Goal: Task Accomplishment & Management: Complete application form

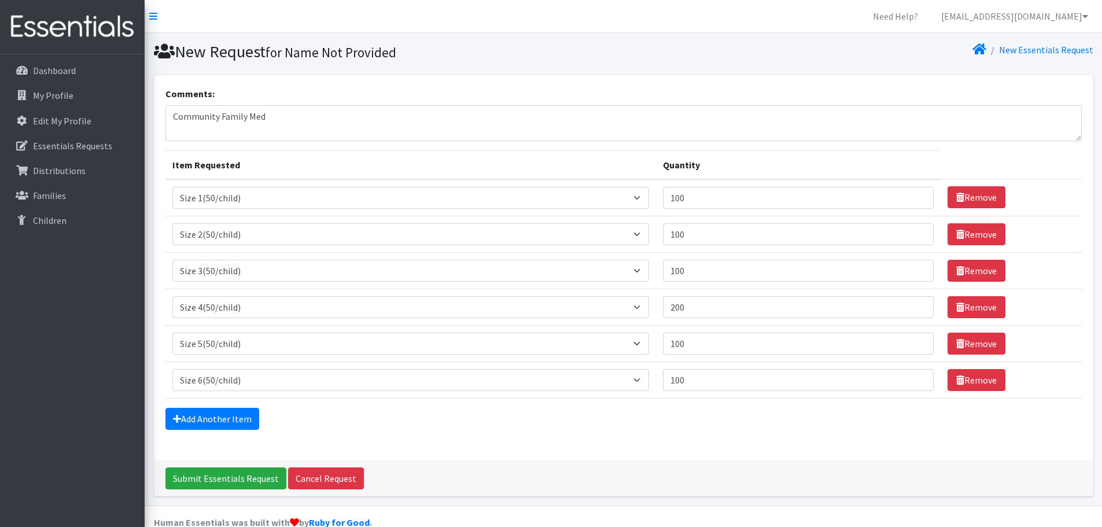
select select "950"
select select "951"
select select "954"
select select "963"
select select "964"
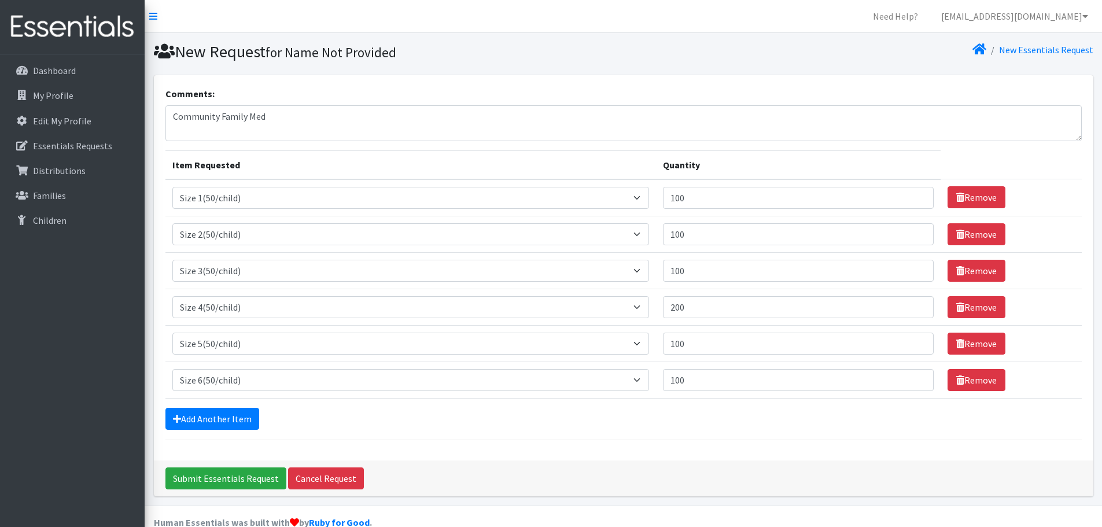
select select "966"
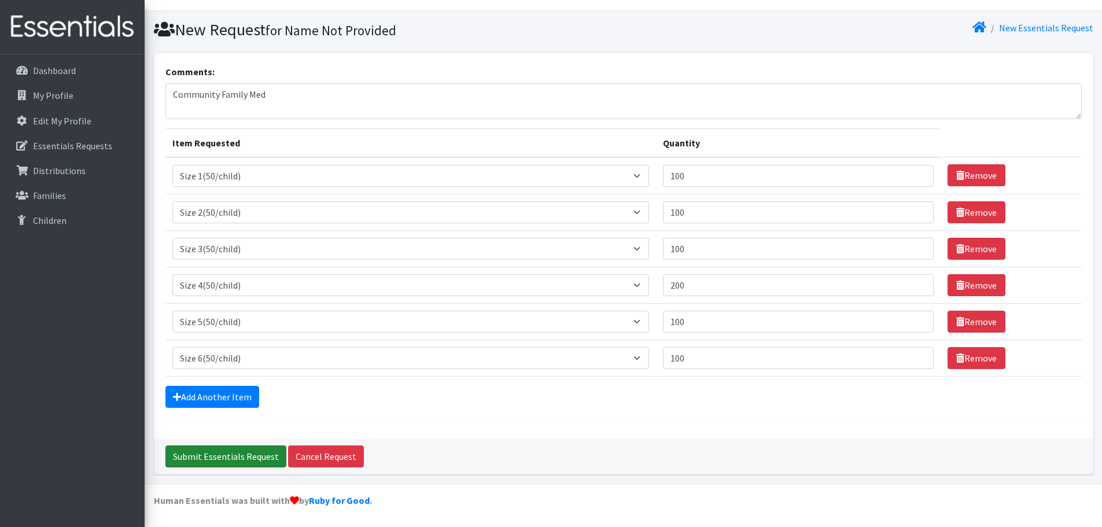
click at [216, 458] on input "Submit Essentials Request" at bounding box center [225, 456] width 121 height 22
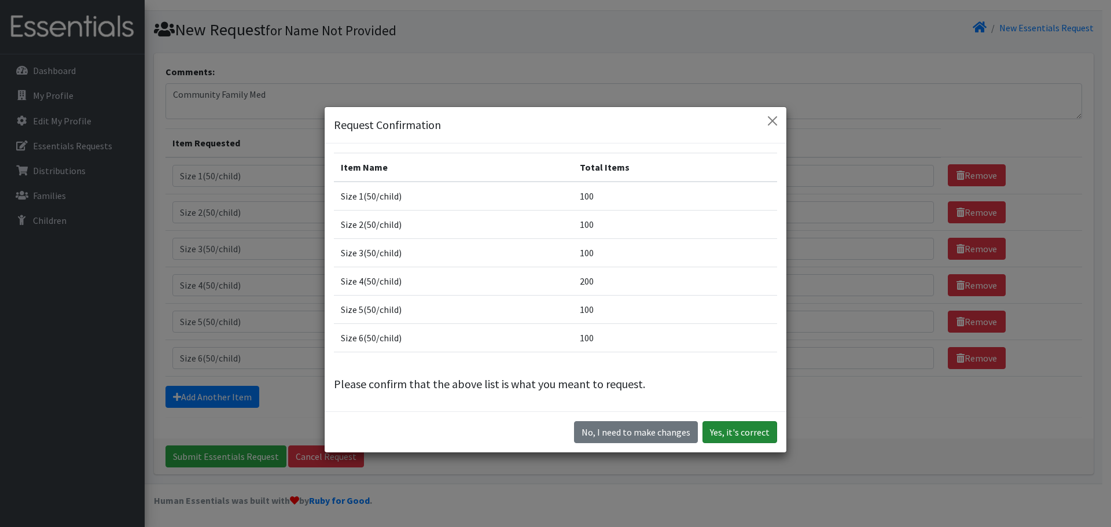
click at [742, 434] on button "Yes, it's correct" at bounding box center [739, 432] width 75 height 22
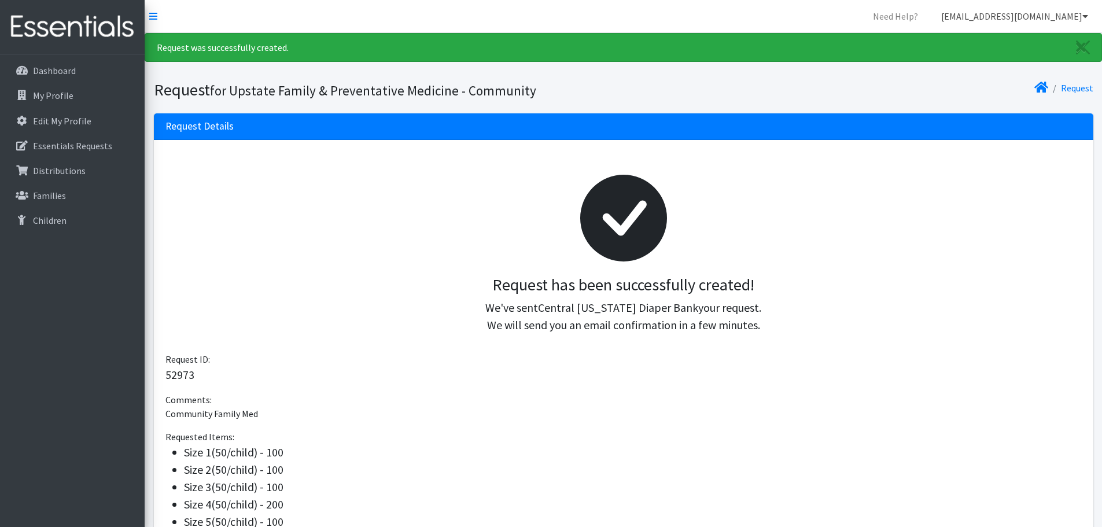
click at [1086, 11] on link "layhees@upstate.edu" at bounding box center [1014, 16] width 165 height 23
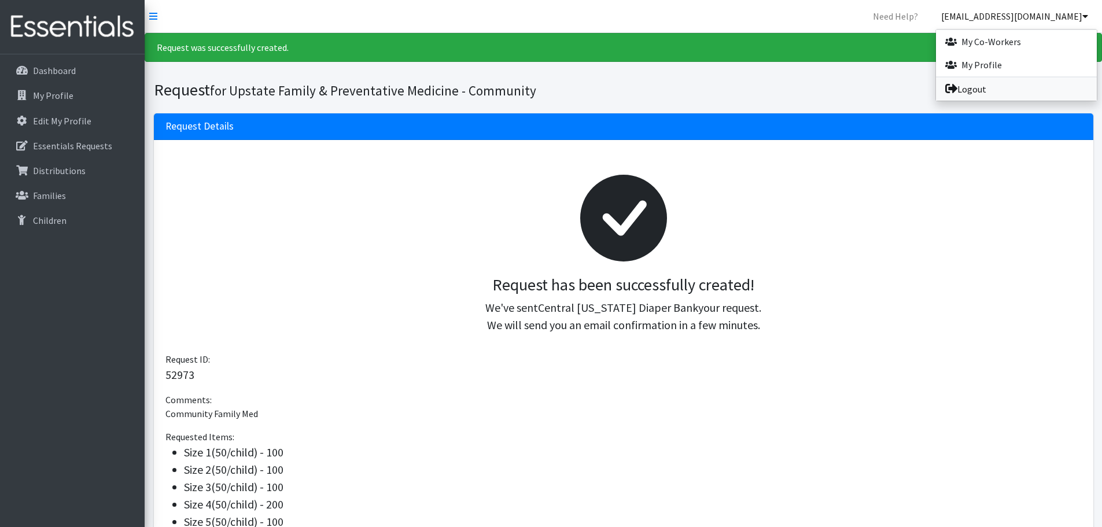
click at [1000, 93] on link "Logout" at bounding box center [1016, 89] width 161 height 23
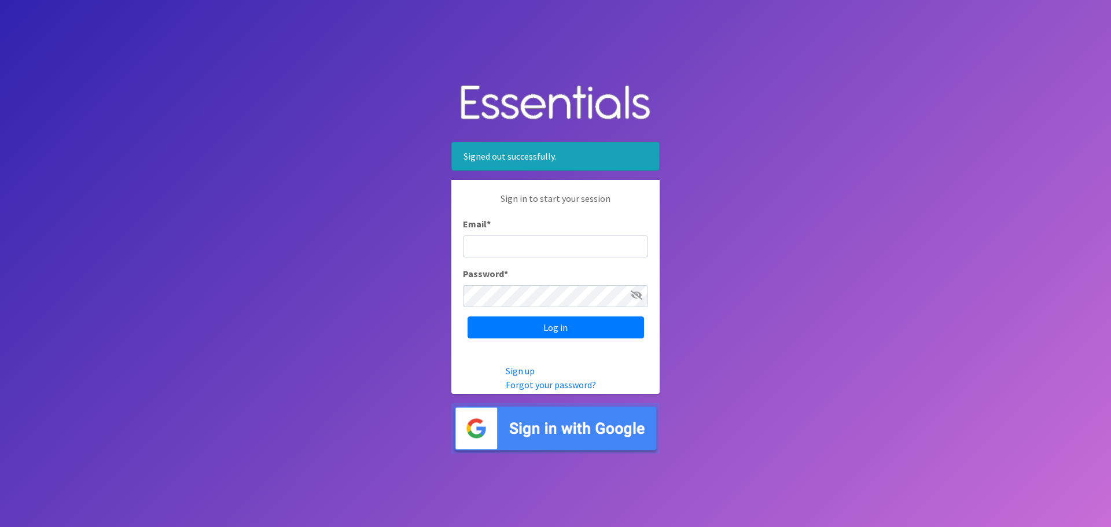
click at [556, 241] on input "Email *" at bounding box center [555, 246] width 185 height 22
type input "[EMAIL_ADDRESS][DOMAIN_NAME]"
click at [552, 326] on input "Log in" at bounding box center [555, 327] width 176 height 22
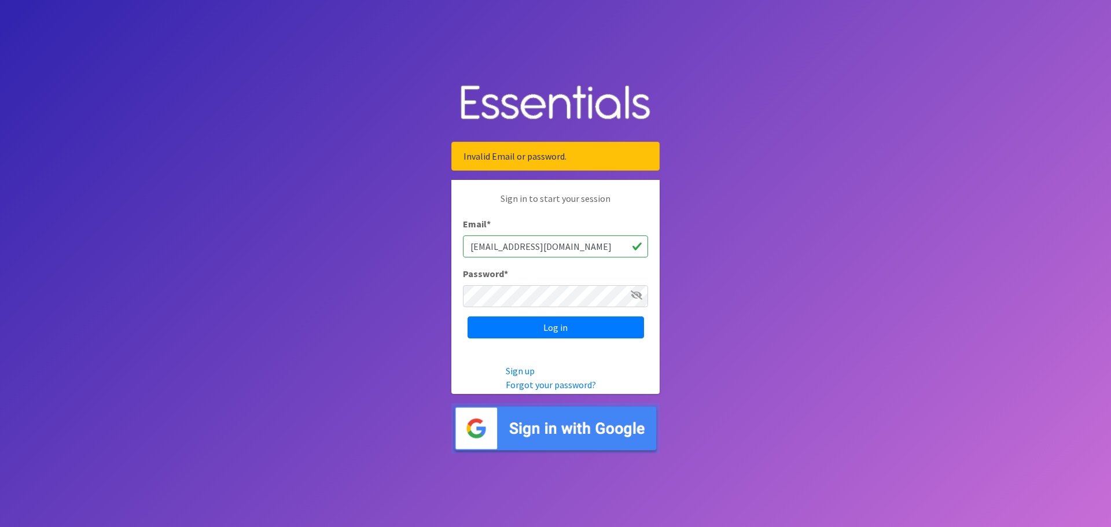
click at [638, 293] on icon at bounding box center [637, 294] width 12 height 9
click at [602, 322] on input "Log in" at bounding box center [555, 327] width 176 height 22
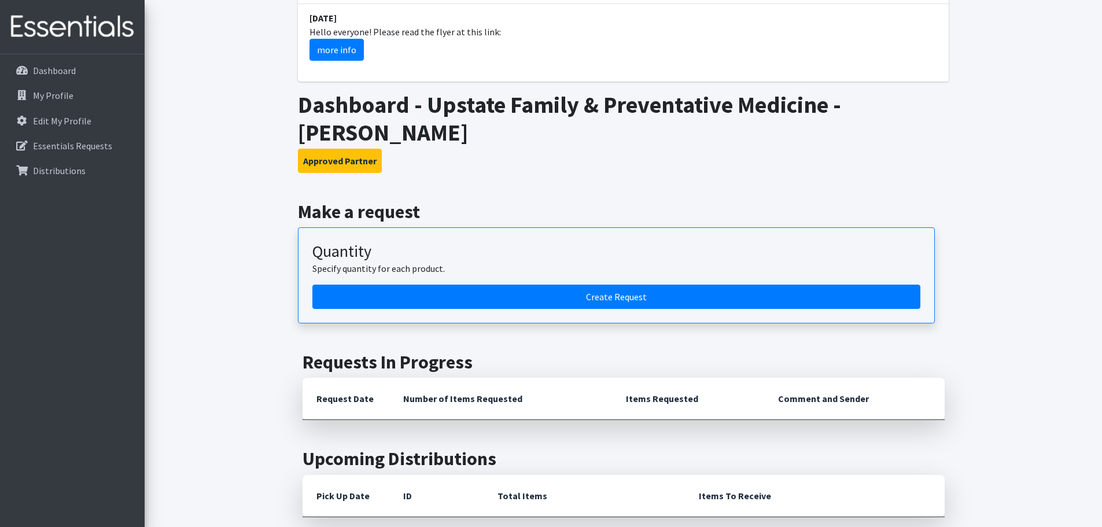
scroll to position [578, 0]
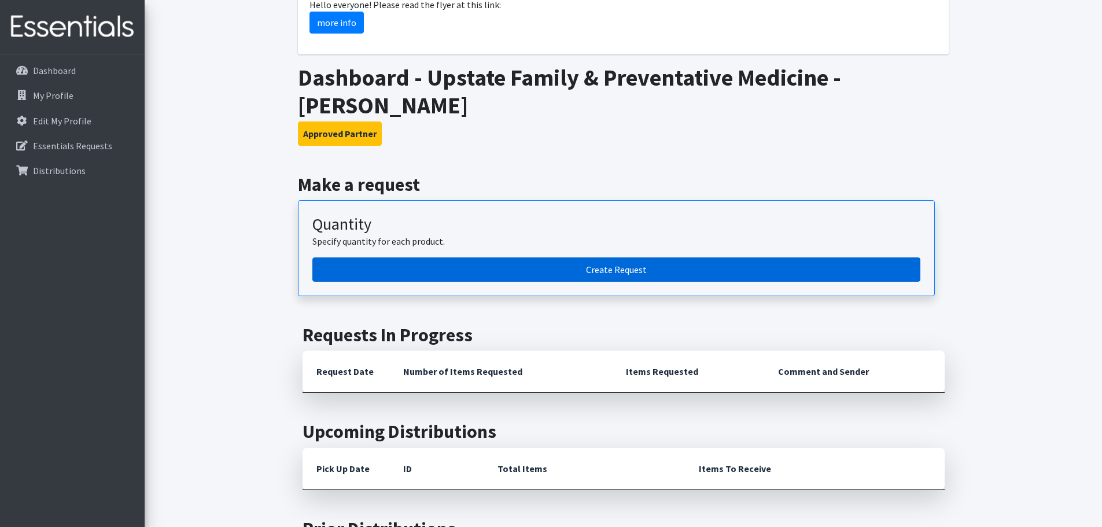
click at [489, 257] on link "Create Request" at bounding box center [616, 269] width 608 height 24
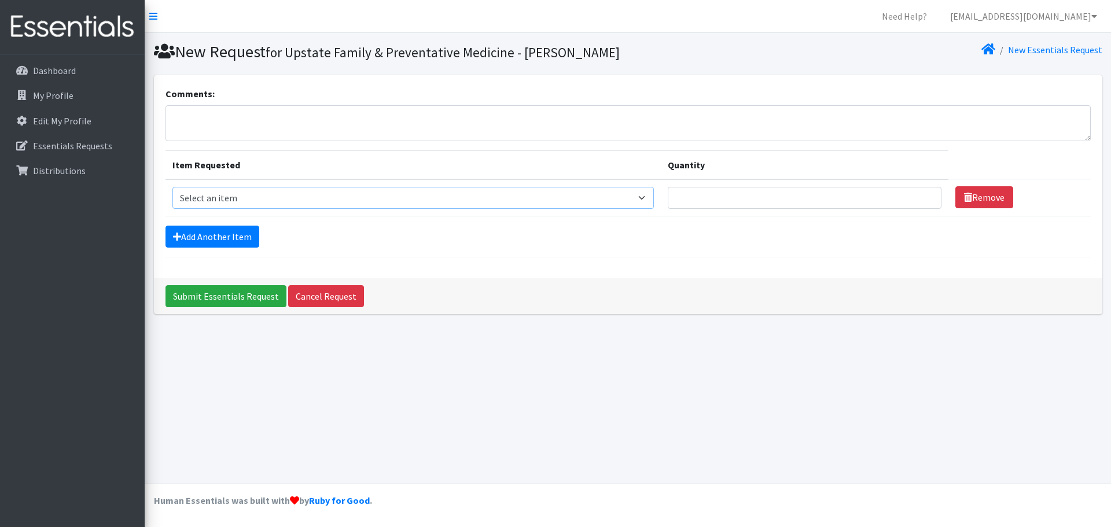
click at [282, 193] on select "Select an item 2T3T(30/child) 3T4T(30/child) 4T5T(30/child) Cloth Diaper Kit (s…" at bounding box center [413, 198] width 482 height 22
select select "961"
click at [172, 187] on select "Select an item 2T3T(30/child) 3T4T(30/child) 4T5T(30/child) Cloth Diaper Kit (s…" at bounding box center [413, 198] width 482 height 22
click at [229, 233] on link "Add Another Item" at bounding box center [212, 237] width 94 height 22
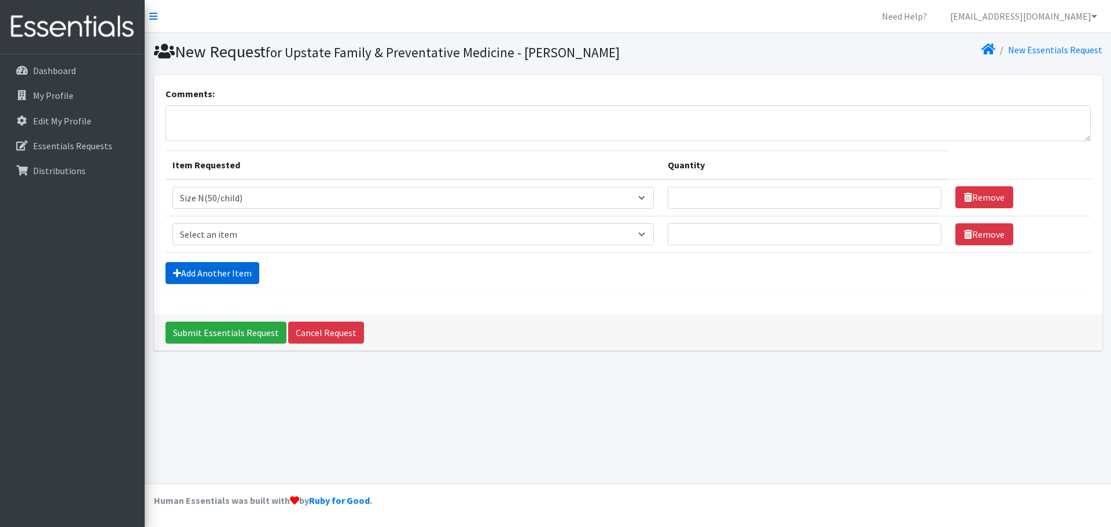
click at [233, 272] on link "Add Another Item" at bounding box center [212, 273] width 94 height 22
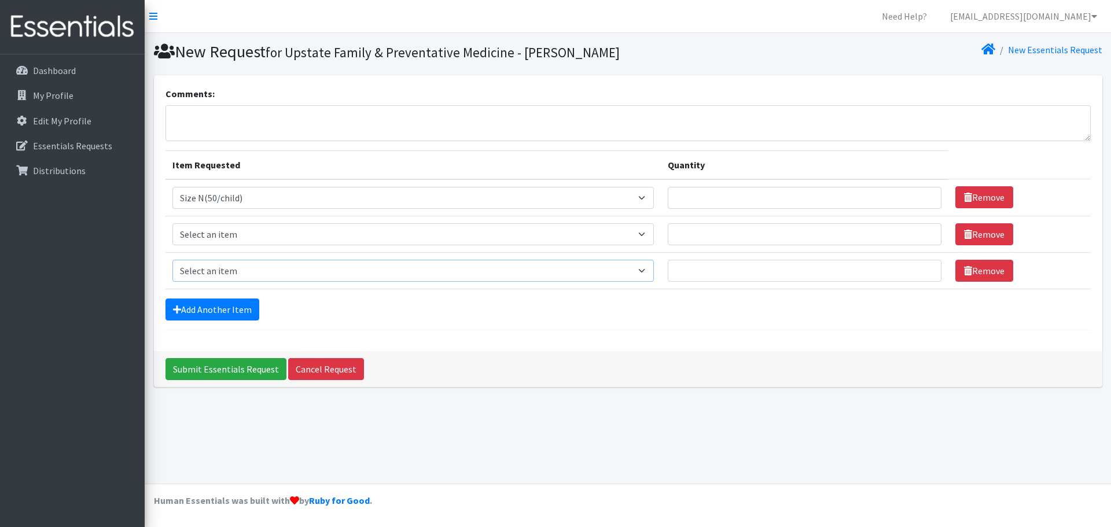
click at [233, 272] on select "Select an item 2T3T(30/child) 3T4T(30/child) 4T5T(30/child) Cloth Diaper Kit (s…" at bounding box center [413, 271] width 482 height 22
click at [222, 300] on link "Add Another Item" at bounding box center [212, 309] width 94 height 22
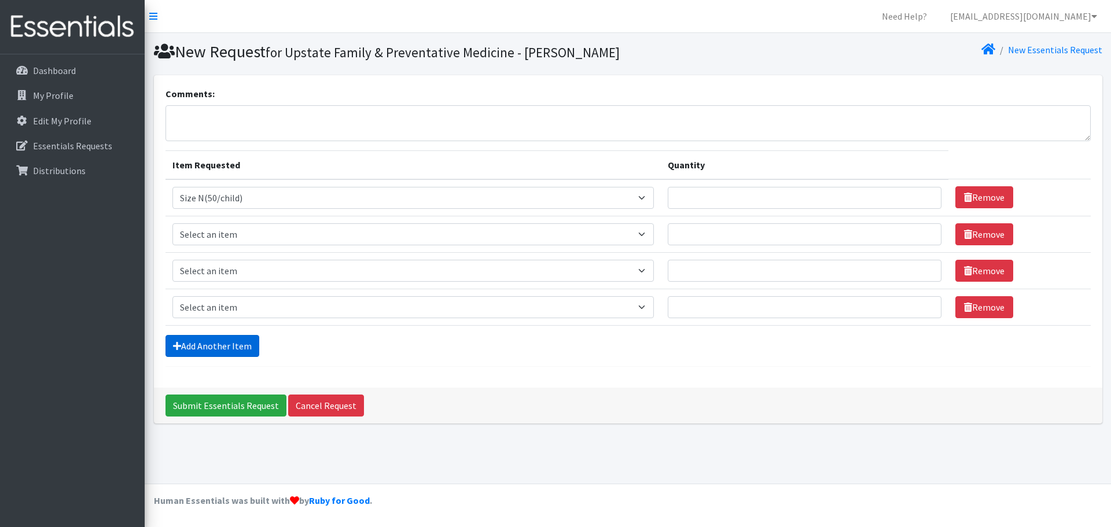
click at [216, 348] on link "Add Another Item" at bounding box center [212, 346] width 94 height 22
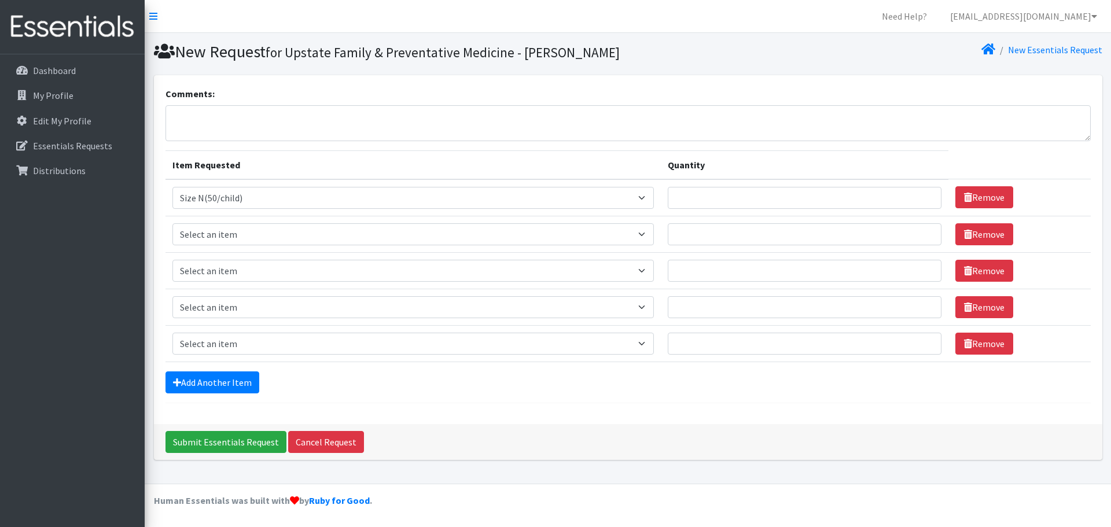
click at [216, 395] on form "Comments: Item Requested Quantity Item Requested Select an item 2T3T(30/child) …" at bounding box center [627, 245] width 925 height 316
click at [216, 374] on link "Add Another Item" at bounding box center [212, 382] width 94 height 22
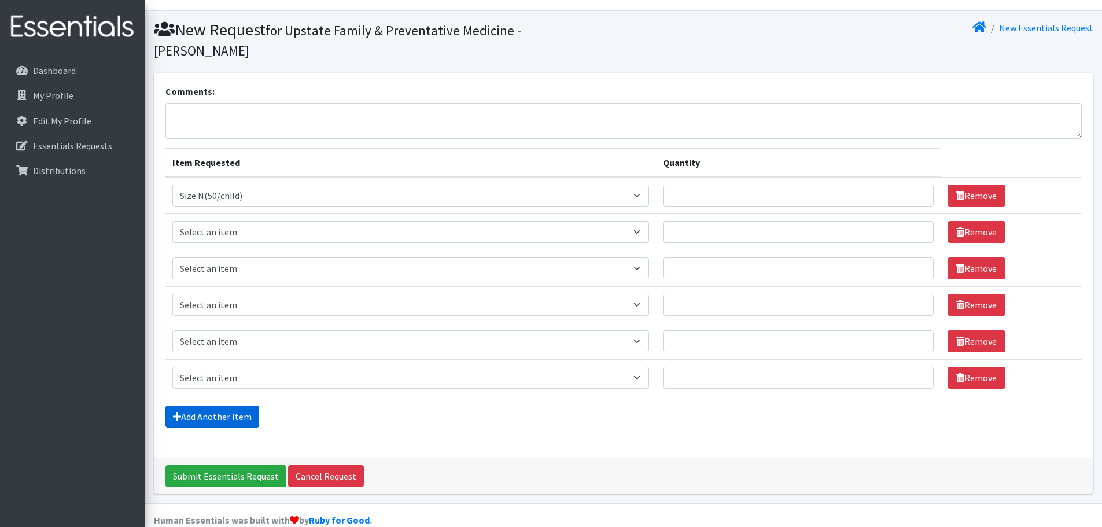
click at [218, 405] on link "Add Another Item" at bounding box center [212, 416] width 94 height 22
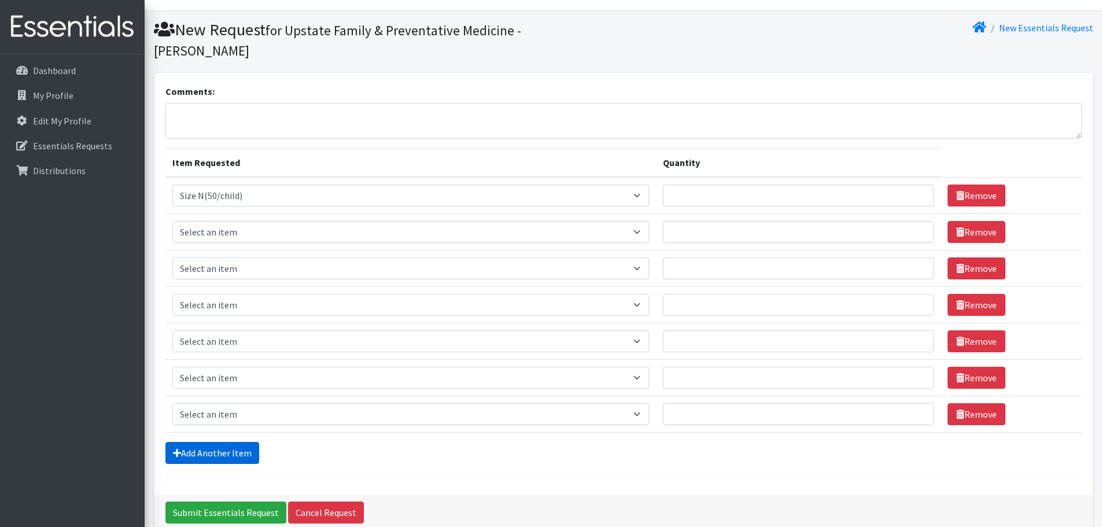
scroll to position [58, 0]
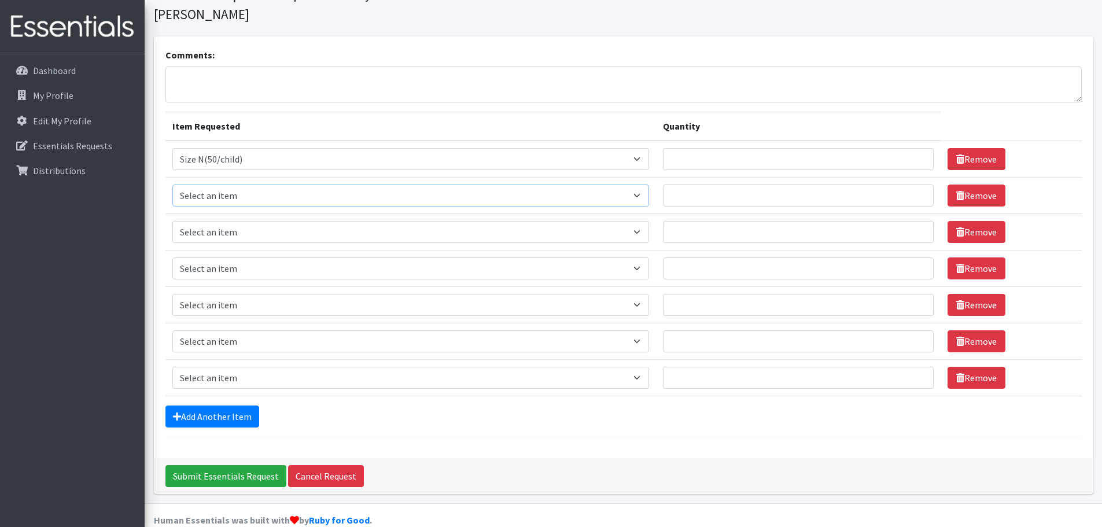
drag, startPoint x: 283, startPoint y: 172, endPoint x: 283, endPoint y: 185, distance: 12.1
click at [283, 185] on select "Select an item 2T3T(30/child) 3T4T(30/child) 4T5T(30/child) Cloth Diaper Kit (s…" at bounding box center [410, 196] width 477 height 22
select select "950"
click at [172, 185] on select "Select an item 2T3T(30/child) 3T4T(30/child) 4T5T(30/child) Cloth Diaper Kit (s…" at bounding box center [410, 196] width 477 height 22
click at [264, 221] on select "Select an item 2T3T(30/child) 3T4T(30/child) 4T5T(30/child) Cloth Diaper Kit (s…" at bounding box center [410, 232] width 477 height 22
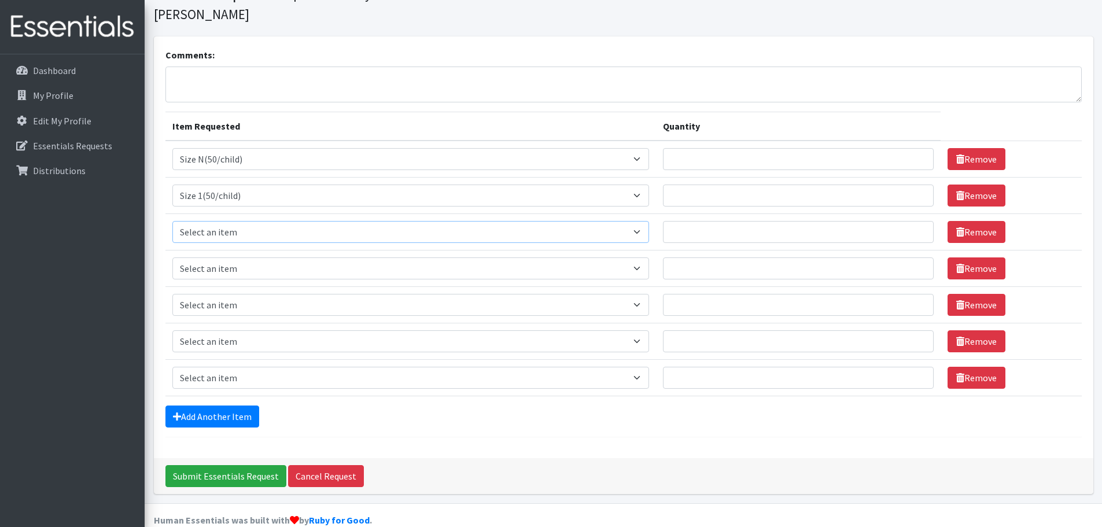
select select "951"
click at [172, 221] on select "Select an item 2T3T(30/child) 3T4T(30/child) 4T5T(30/child) Cloth Diaper Kit (s…" at bounding box center [410, 232] width 477 height 22
click at [256, 257] on select "Select an item 2T3T(30/child) 3T4T(30/child) 4T5T(30/child) Cloth Diaper Kit (s…" at bounding box center [410, 268] width 477 height 22
select select "954"
click at [172, 257] on select "Select an item 2T3T(30/child) 3T4T(30/child) 4T5T(30/child) Cloth Diaper Kit (s…" at bounding box center [410, 268] width 477 height 22
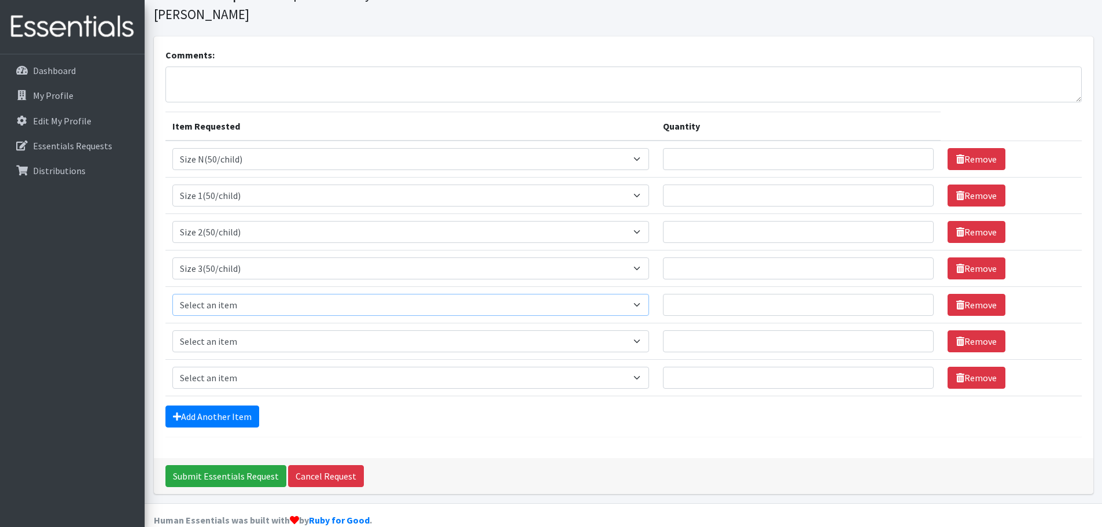
click at [258, 294] on select "Select an item 2T3T(30/child) 3T4T(30/child) 4T5T(30/child) Cloth Diaper Kit (s…" at bounding box center [410, 305] width 477 height 22
select select "963"
click at [172, 294] on select "Select an item 2T3T(30/child) 3T4T(30/child) 4T5T(30/child) Cloth Diaper Kit (s…" at bounding box center [410, 305] width 477 height 22
click at [230, 330] on select "Select an item 2T3T(30/child) 3T4T(30/child) 4T5T(30/child) Cloth Diaper Kit (s…" at bounding box center [410, 341] width 477 height 22
select select "964"
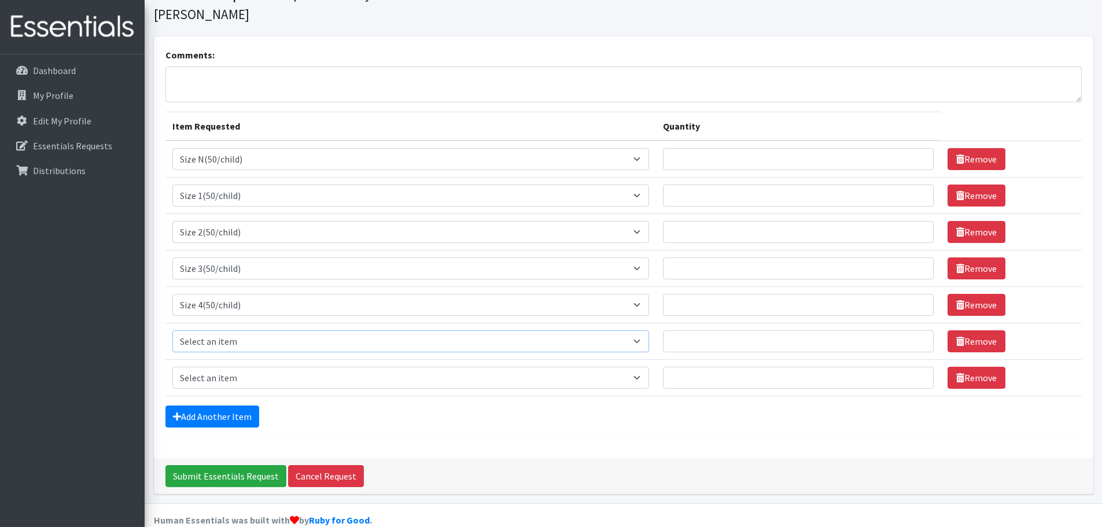
click at [172, 330] on select "Select an item 2T3T(30/child) 3T4T(30/child) 4T5T(30/child) Cloth Diaper Kit (s…" at bounding box center [410, 341] width 477 height 22
click at [226, 367] on select "Select an item 2T3T(30/child) 3T4T(30/child) 4T5T(30/child) Cloth Diaper Kit (s…" at bounding box center [410, 378] width 477 height 22
click at [230, 367] on select "Select an item 2T3T(30/child) 3T4T(30/child) 4T5T(30/child) Cloth Diaper Kit (s…" at bounding box center [410, 378] width 477 height 22
click at [172, 367] on select "Select an item 2T3T(30/child) 3T4T(30/child) 4T5T(30/child) Cloth Diaper Kit (s…" at bounding box center [410, 378] width 477 height 22
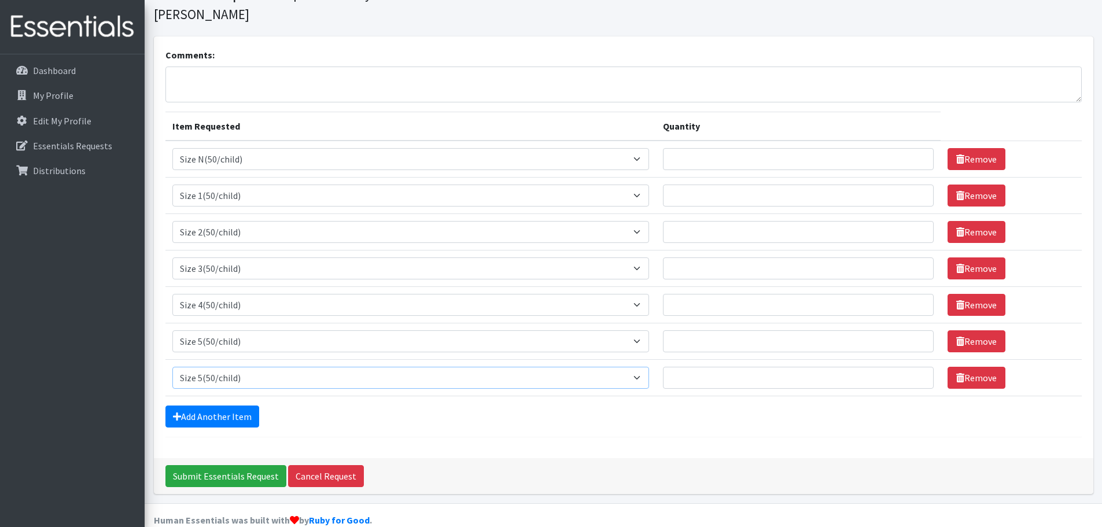
click at [233, 367] on select "Select an item 2T3T(30/child) 3T4T(30/child) 4T5T(30/child) Cloth Diaper Kit (s…" at bounding box center [410, 378] width 477 height 22
select select "966"
click at [172, 367] on select "Select an item 2T3T(30/child) 3T4T(30/child) 4T5T(30/child) Cloth Diaper Kit (s…" at bounding box center [410, 378] width 477 height 22
click at [807, 148] on input "Quantity" at bounding box center [798, 159] width 271 height 22
type input "9"
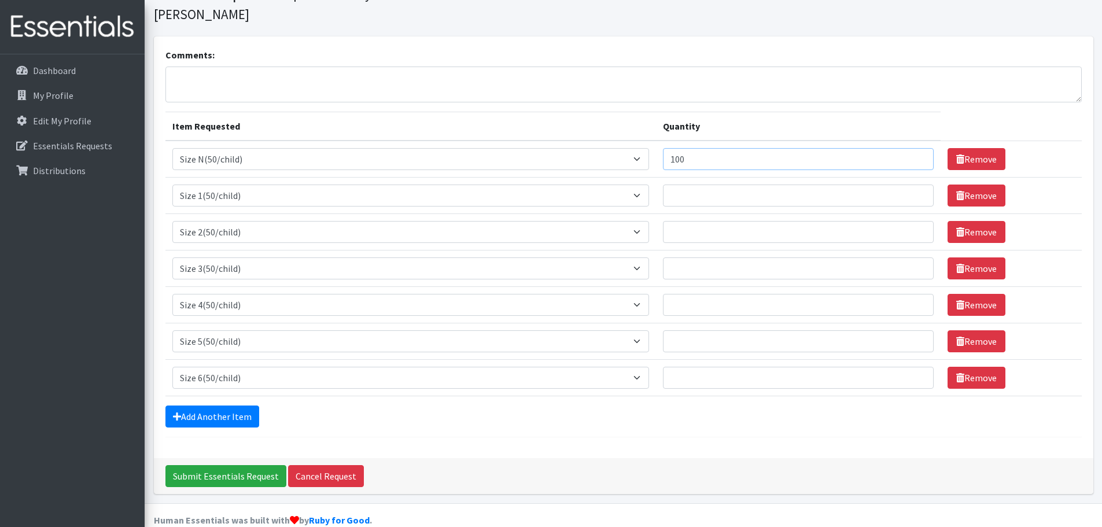
type input "100"
click at [771, 185] on input "Quantity" at bounding box center [798, 196] width 271 height 22
type input "100"
click at [737, 221] on input "Quantity" at bounding box center [798, 232] width 271 height 22
type input "100"
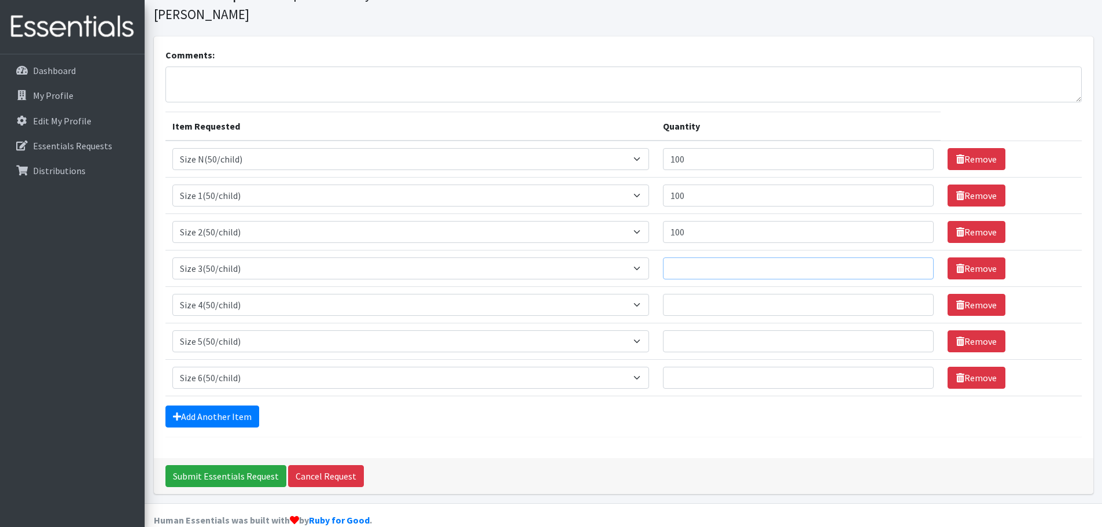
click at [709, 257] on input "Quantity" at bounding box center [798, 268] width 271 height 22
click at [720, 257] on input "Quantity" at bounding box center [798, 268] width 271 height 22
type input "300"
click at [690, 294] on input "Quantity" at bounding box center [798, 305] width 271 height 22
type input "400"
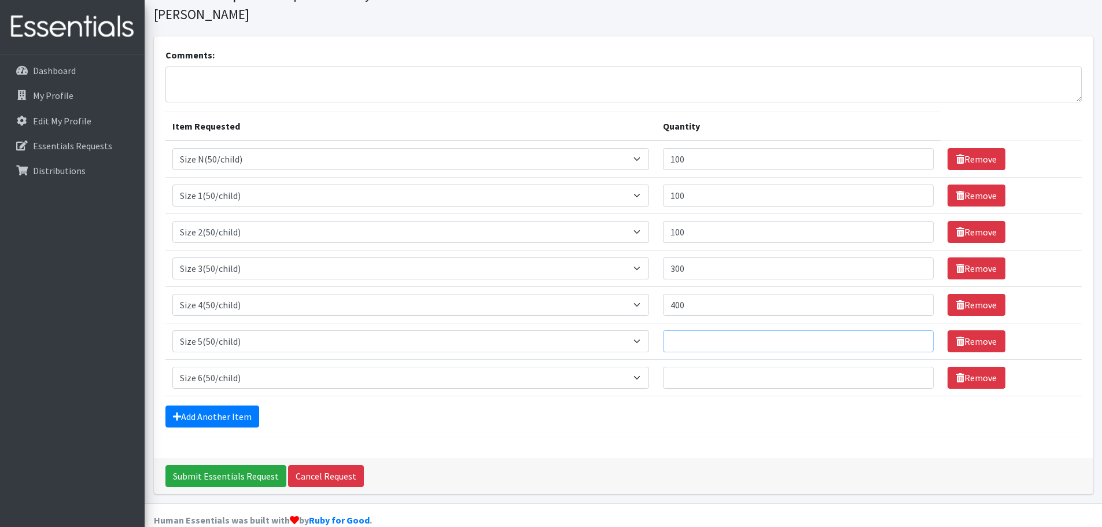
click at [698, 330] on input "Quantity" at bounding box center [798, 341] width 271 height 22
type input "350"
click at [694, 367] on input "Quantity" at bounding box center [798, 378] width 271 height 22
click at [740, 367] on input "300" at bounding box center [798, 378] width 271 height 22
type input "300"
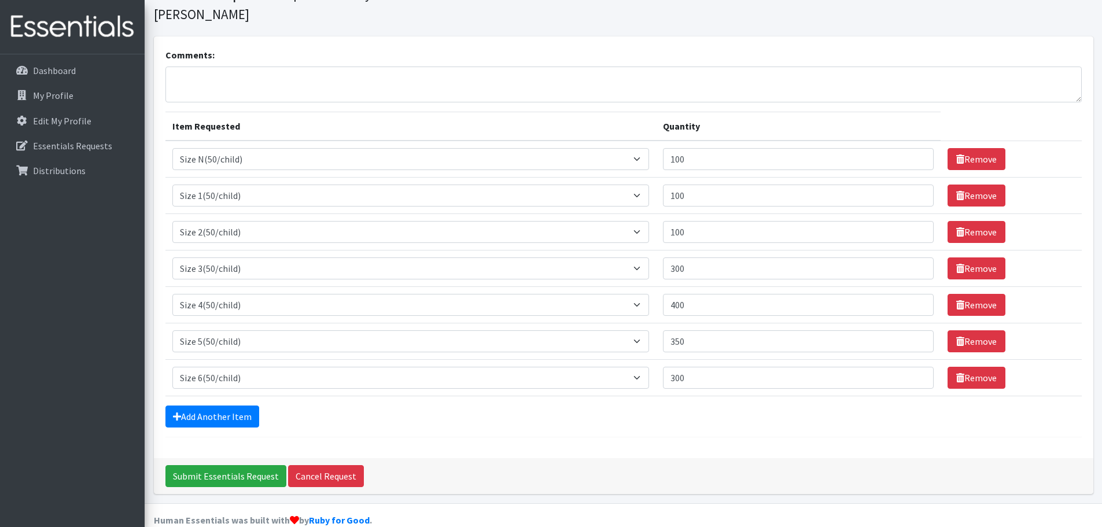
click at [732, 428] on div "Comments: Item Requested Quantity Item Requested Select an item 2T3T(30/child) …" at bounding box center [623, 247] width 939 height 422
click at [237, 465] on input "Submit Essentials Request" at bounding box center [225, 476] width 121 height 22
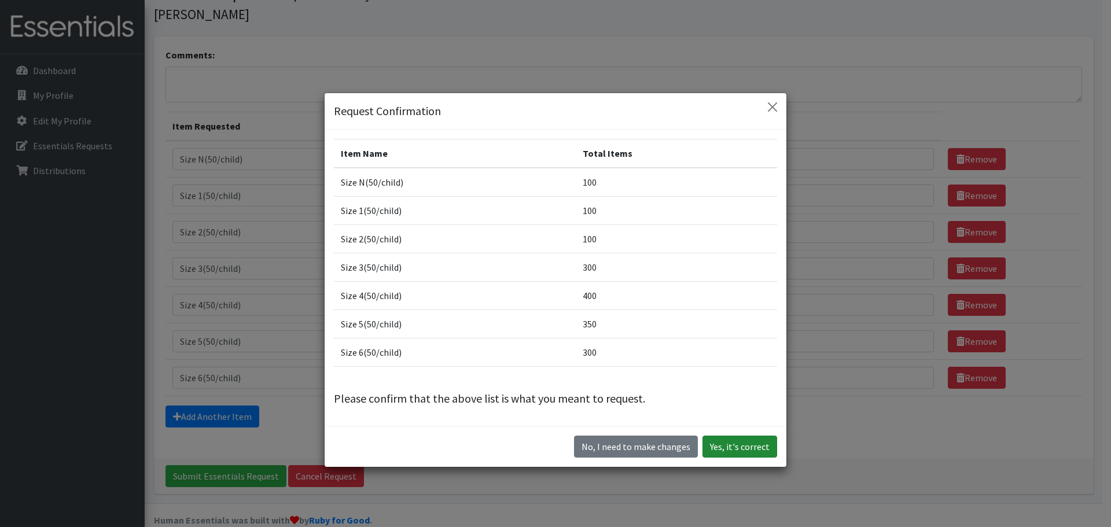
click at [736, 447] on button "Yes, it's correct" at bounding box center [739, 447] width 75 height 22
